Goal: Understand process/instructions

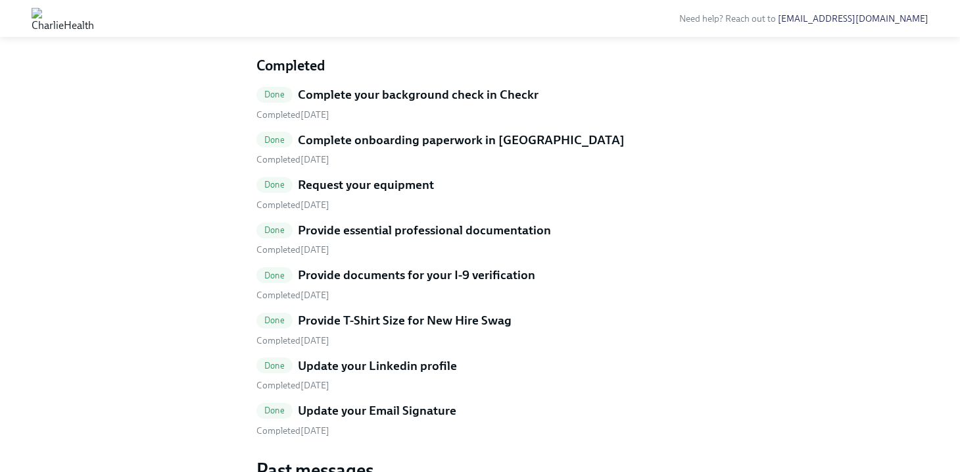
scroll to position [253, 0]
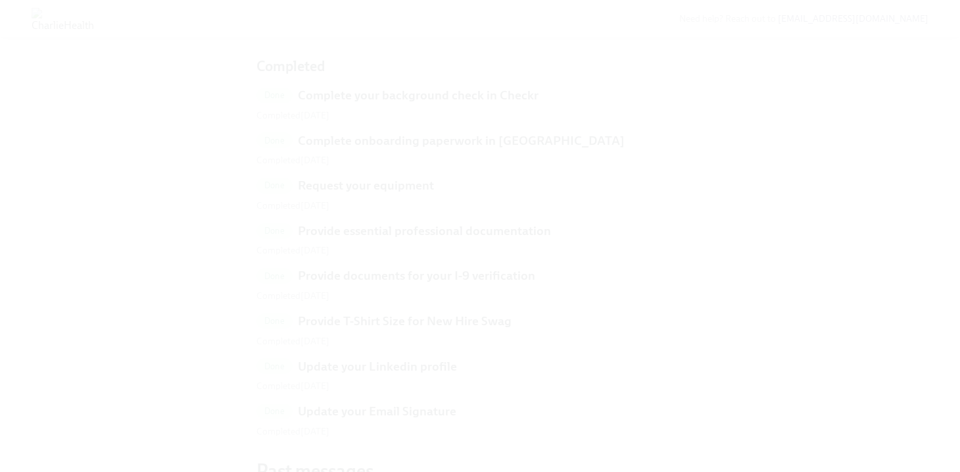
click at [537, 92] on button "Unzoom image" at bounding box center [480, 236] width 960 height 472
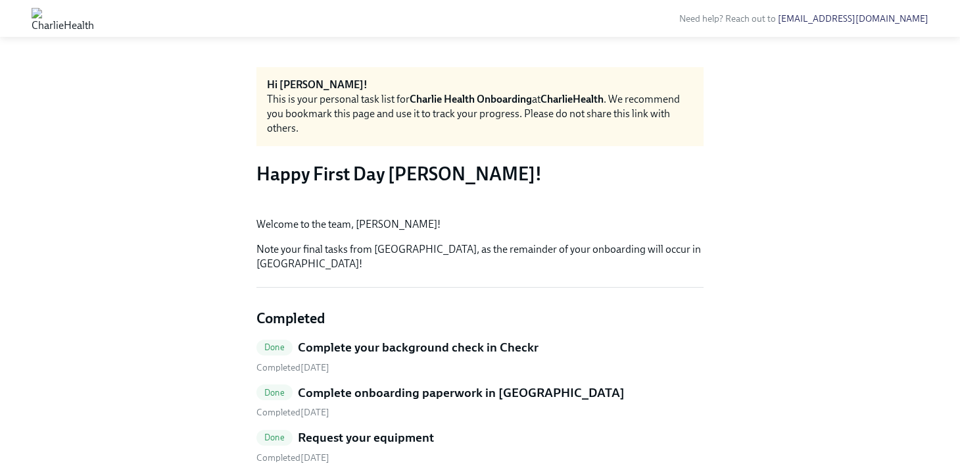
scroll to position [0, 0]
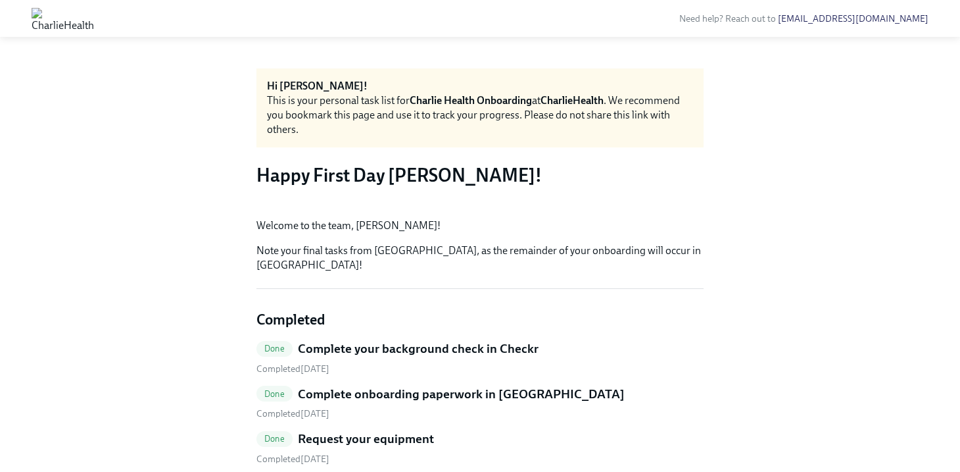
click at [94, 22] on img at bounding box center [63, 18] width 62 height 21
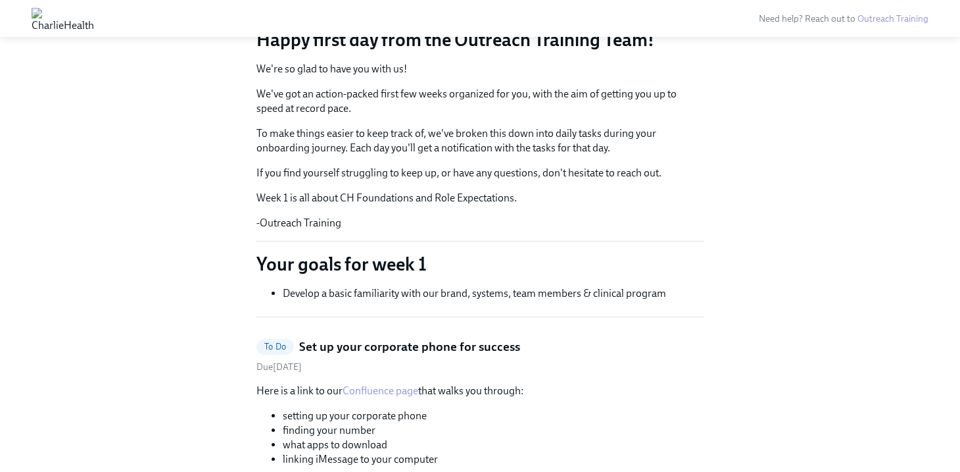
scroll to position [136, 0]
click at [683, 140] on p "To make things easier to keep track of, we've broken this down into daily tasks…" at bounding box center [480, 140] width 447 height 29
click at [827, 30] on div "Need help? Reach out to Outreach Training" at bounding box center [527, 18] width 835 height 25
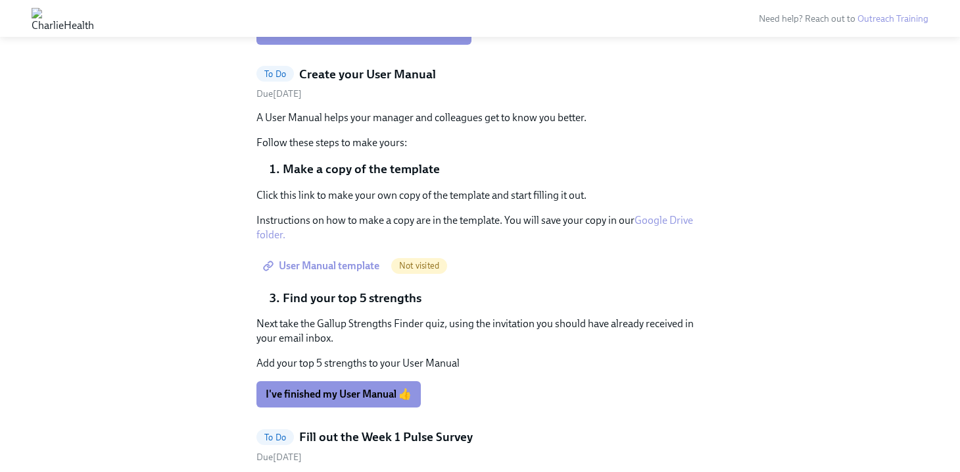
scroll to position [591, 0]
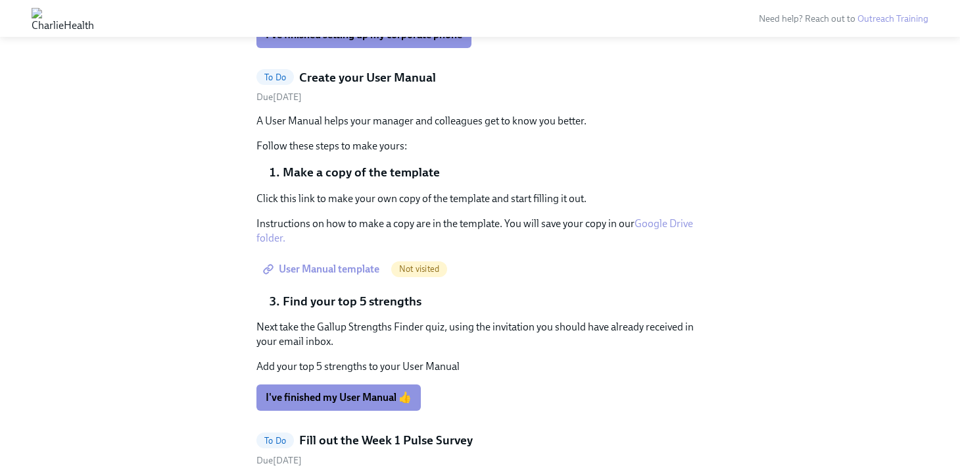
click at [349, 269] on span "User Manual template" at bounding box center [323, 268] width 114 height 13
click at [656, 226] on link "Google Drive folder." at bounding box center [475, 230] width 437 height 27
click at [654, 226] on link "Google Drive folder." at bounding box center [475, 230] width 437 height 27
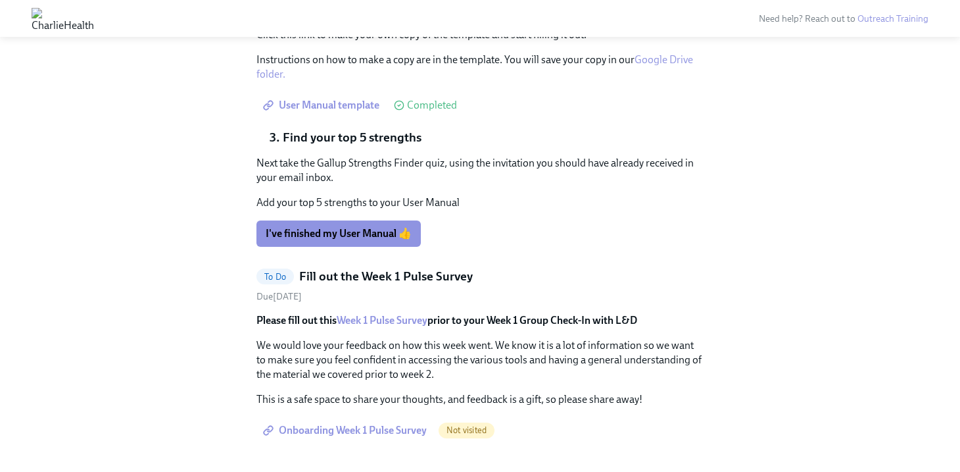
scroll to position [750, 0]
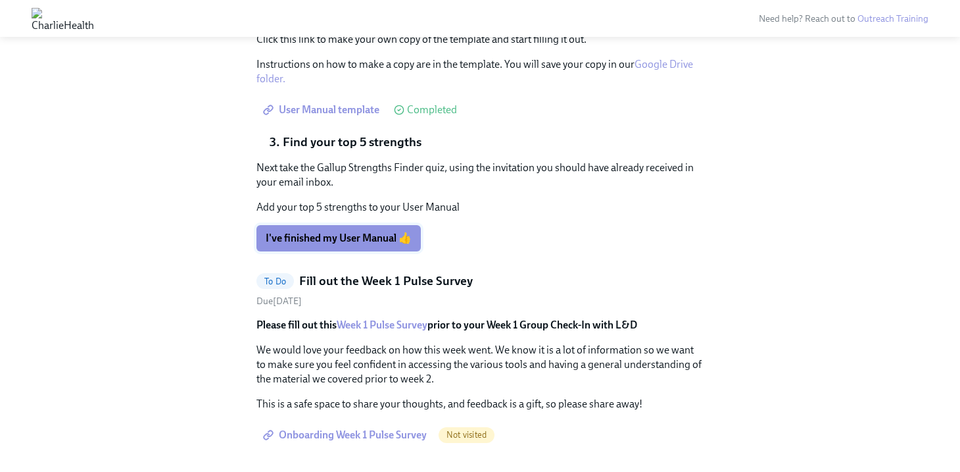
click at [368, 251] on button "I've finished my User Manual 👍" at bounding box center [339, 238] width 164 height 26
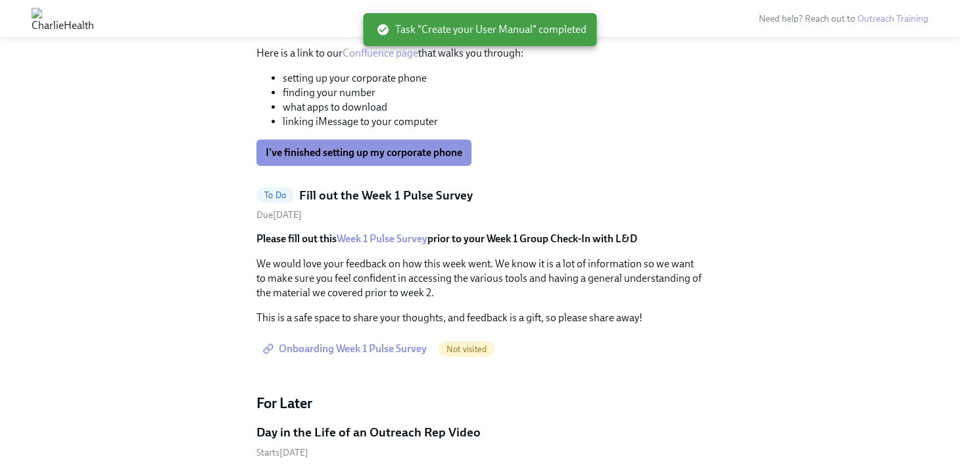
scroll to position [0, 0]
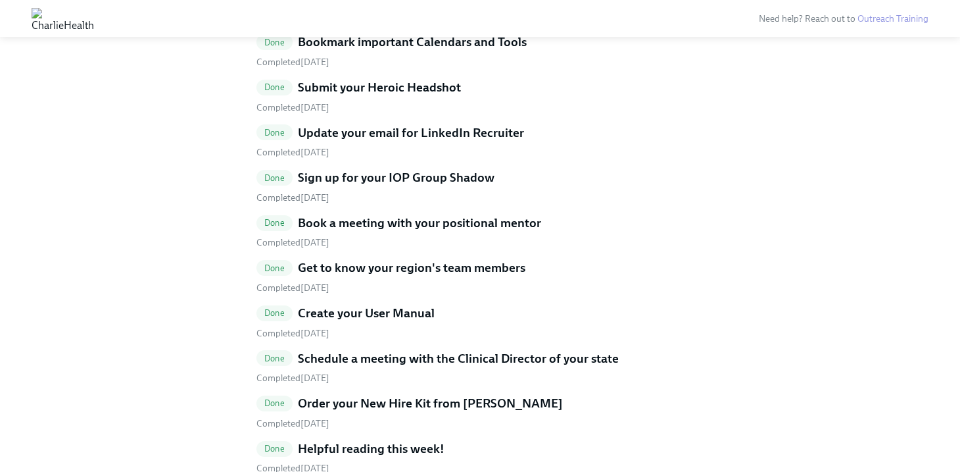
click at [365, 318] on h5 "Create your User Manual" at bounding box center [366, 313] width 137 height 17
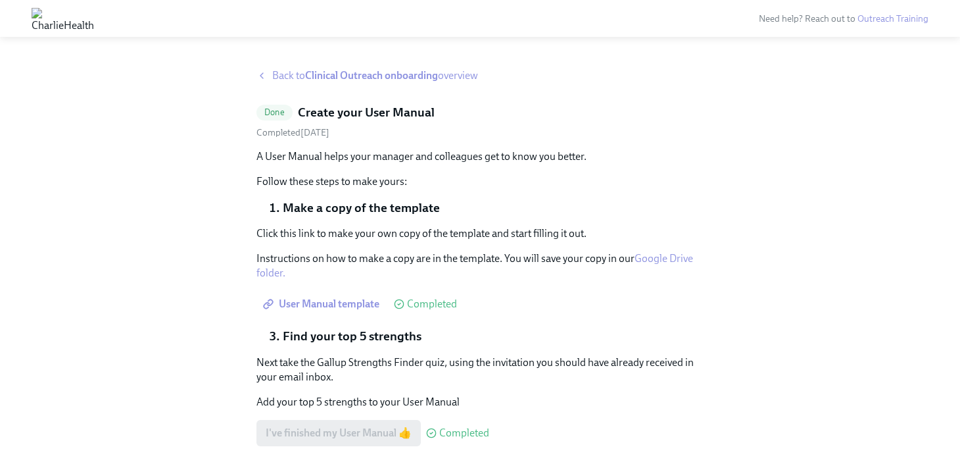
click at [658, 264] on link "Google Drive folder." at bounding box center [475, 265] width 437 height 27
